Goal: Transaction & Acquisition: Purchase product/service

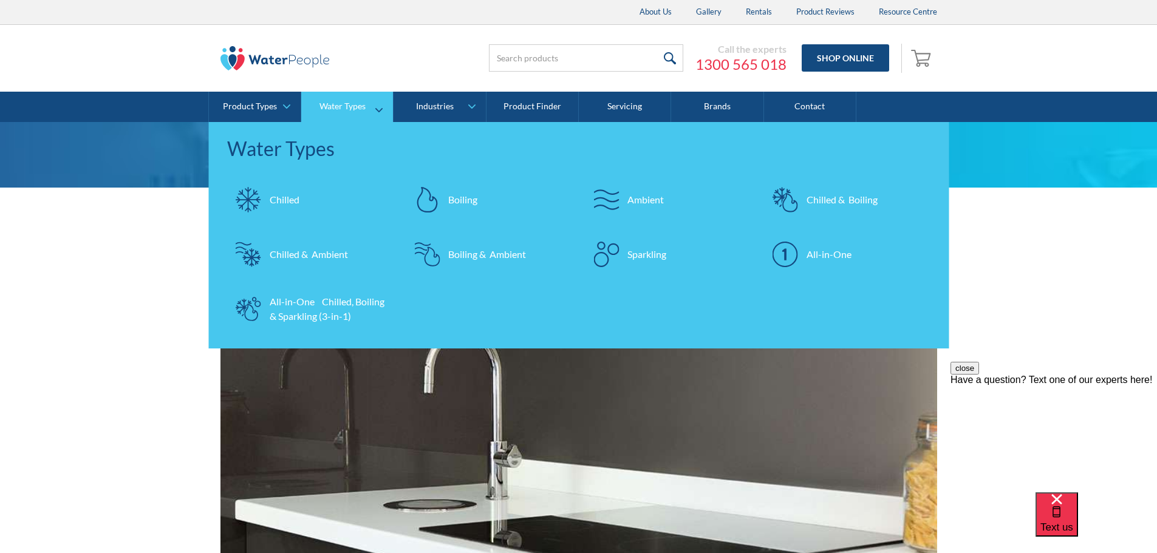
click at [829, 199] on div "Chilled & Boiling" at bounding box center [842, 200] width 71 height 15
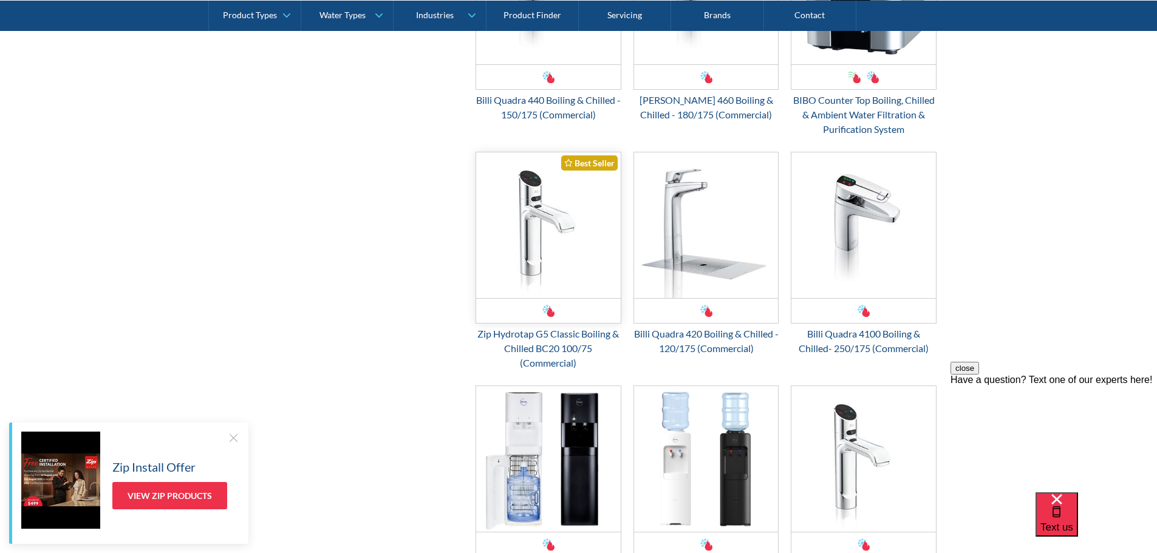
scroll to position [1397, 0]
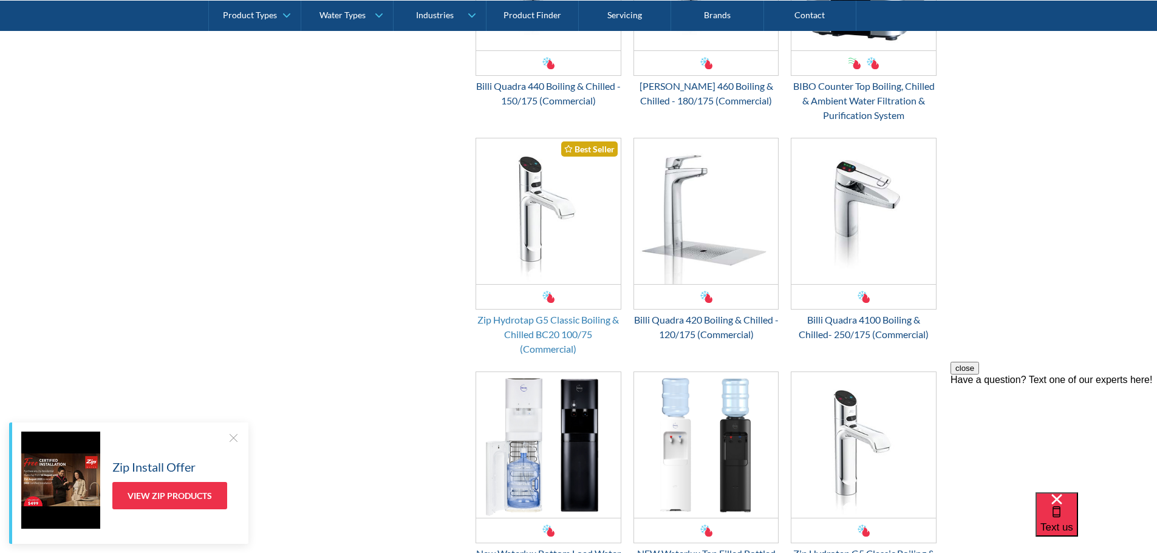
click at [526, 316] on div "Zip Hydrotap G5 Classic Boiling & Chilled BC20 100/75 (Commercial)" at bounding box center [549, 335] width 146 height 44
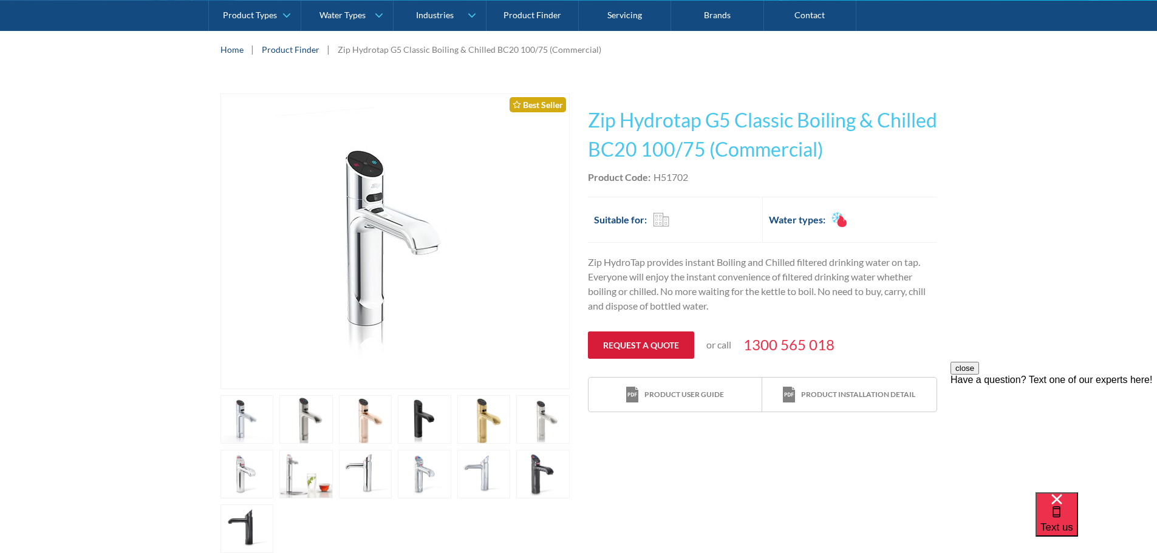
click at [649, 344] on link "Request a quote" at bounding box center [641, 345] width 106 height 27
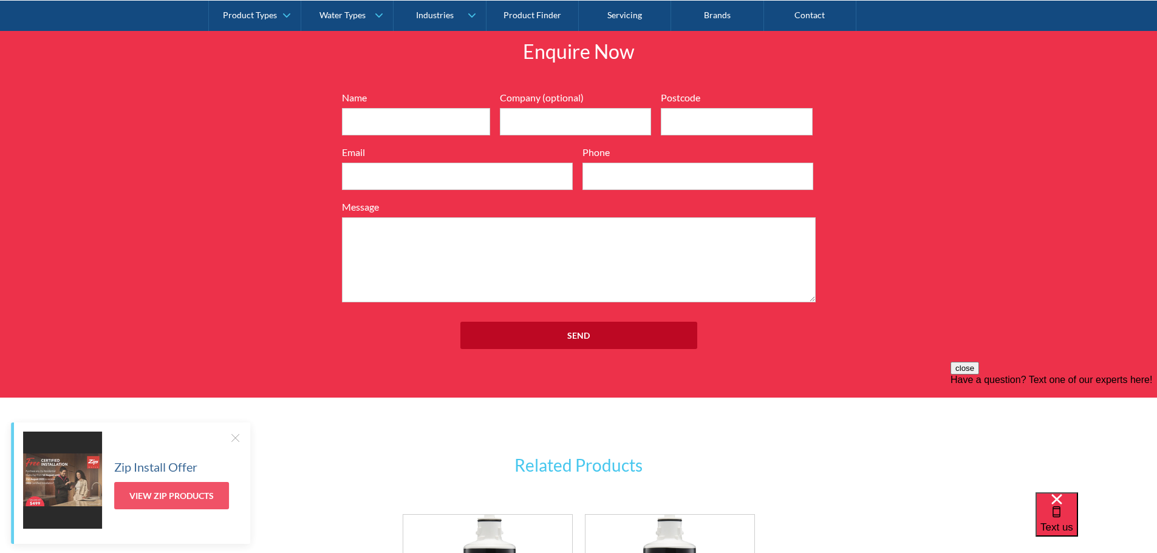
scroll to position [1503, 0]
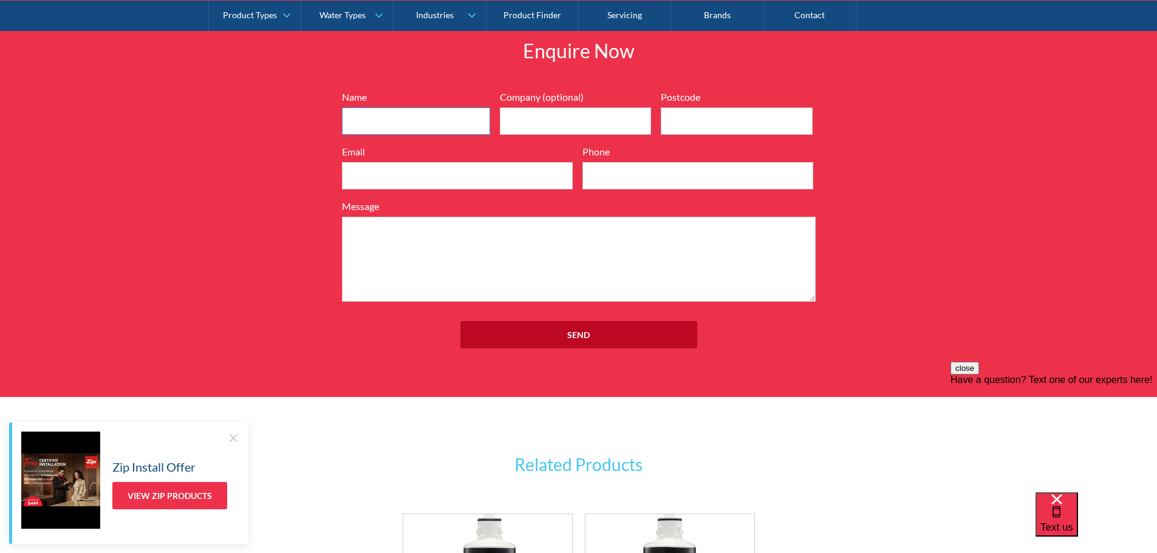
click at [381, 118] on input "Name" at bounding box center [416, 121] width 148 height 27
